Goal: Task Accomplishment & Management: Use online tool/utility

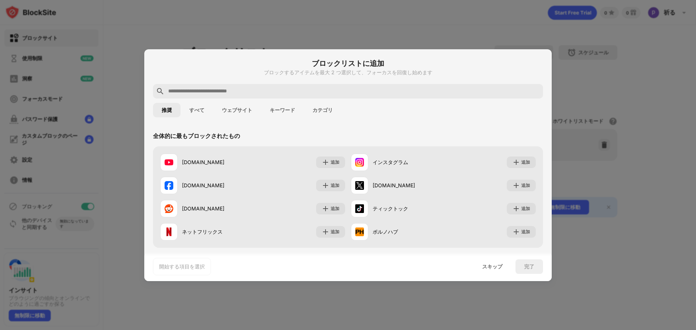
click at [235, 108] on font "ウェブサイト" at bounding box center [237, 110] width 30 height 6
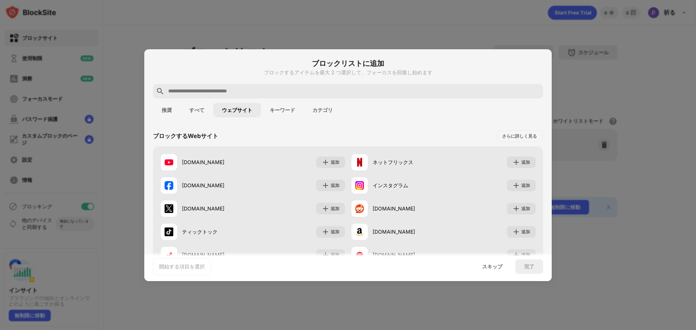
click at [281, 91] on input "text" at bounding box center [354, 91] width 373 height 9
paste input "**********"
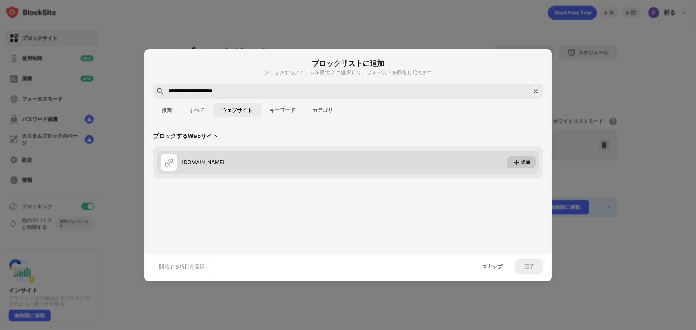
type input "**********"
click at [518, 160] on img at bounding box center [516, 162] width 7 height 7
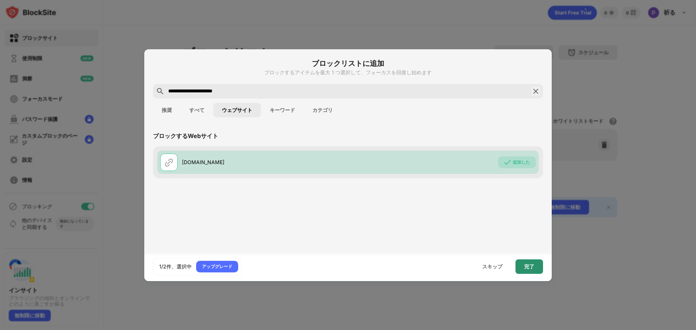
click at [531, 265] on font "完了" at bounding box center [529, 267] width 10 height 6
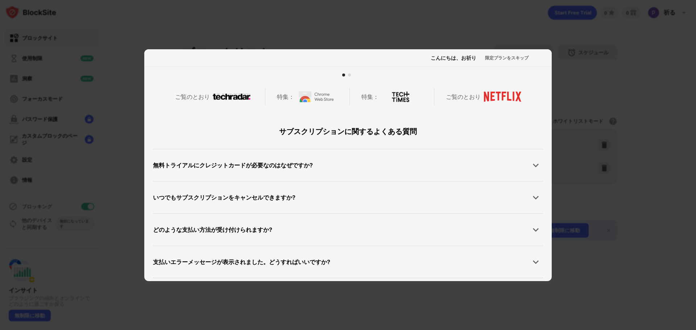
scroll to position [362, 0]
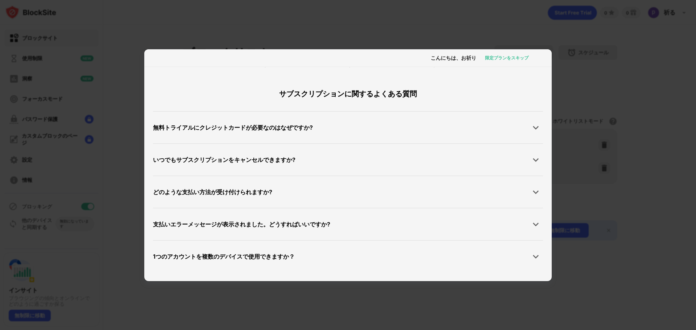
click at [506, 57] on font "限定プランをスキップ" at bounding box center [507, 57] width 44 height 5
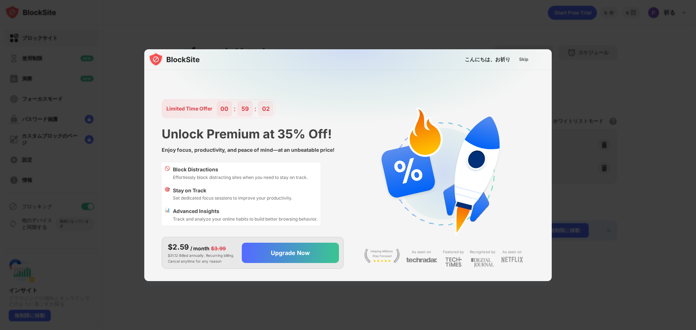
scroll to position [14, 0]
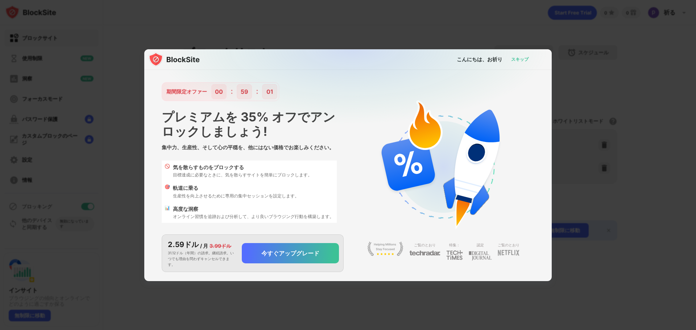
click at [522, 57] on font "スキップ" at bounding box center [519, 59] width 17 height 5
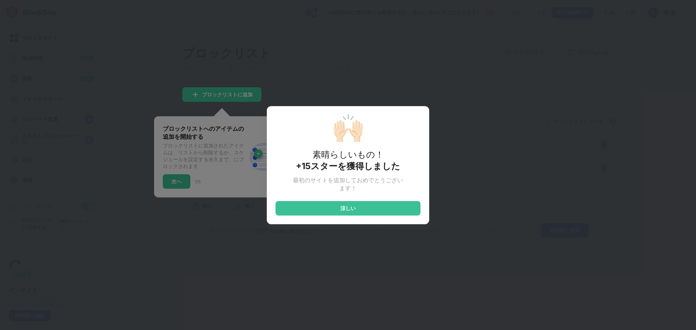
click at [346, 66] on div "🙌🏻 素晴らしいもの！ +15スターを獲得しました 最初のサイトを追加しておめでとうございます！ 涼しい" at bounding box center [348, 165] width 696 height 330
